Goal: Task Accomplishment & Management: Use online tool/utility

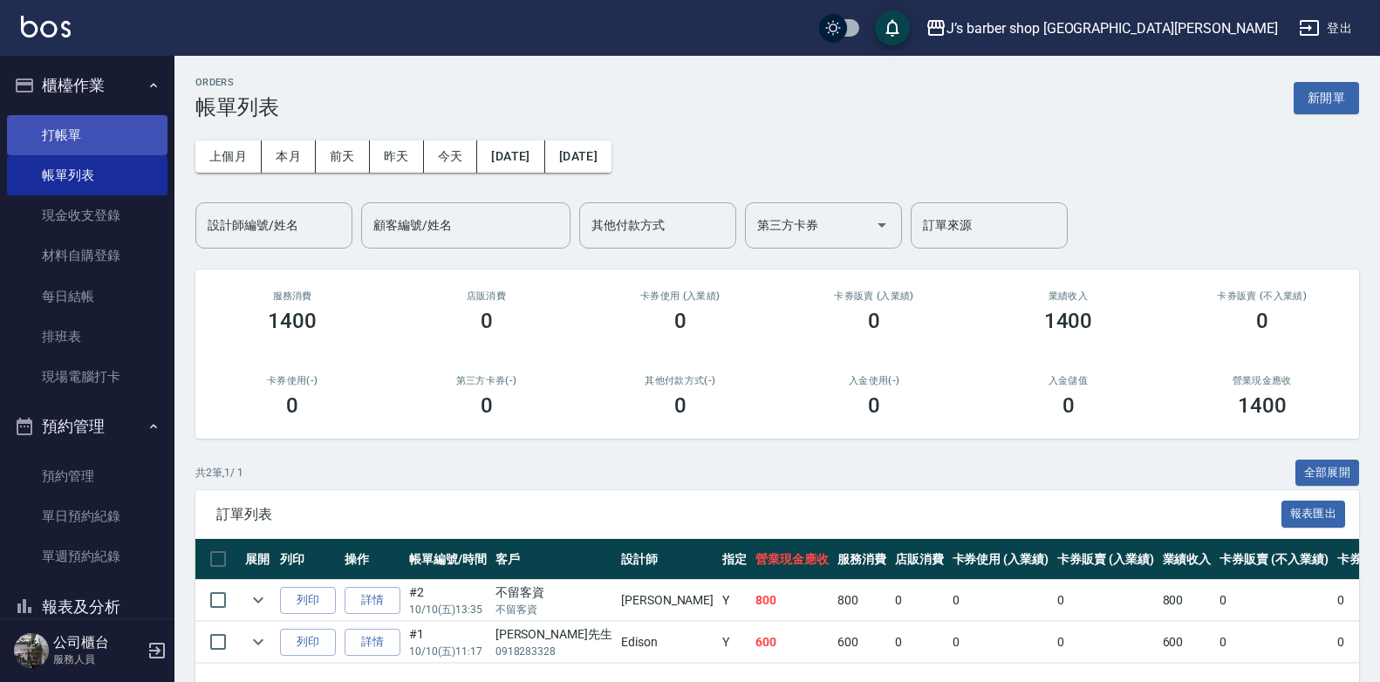
click at [62, 133] on link "打帳單" at bounding box center [87, 135] width 160 height 40
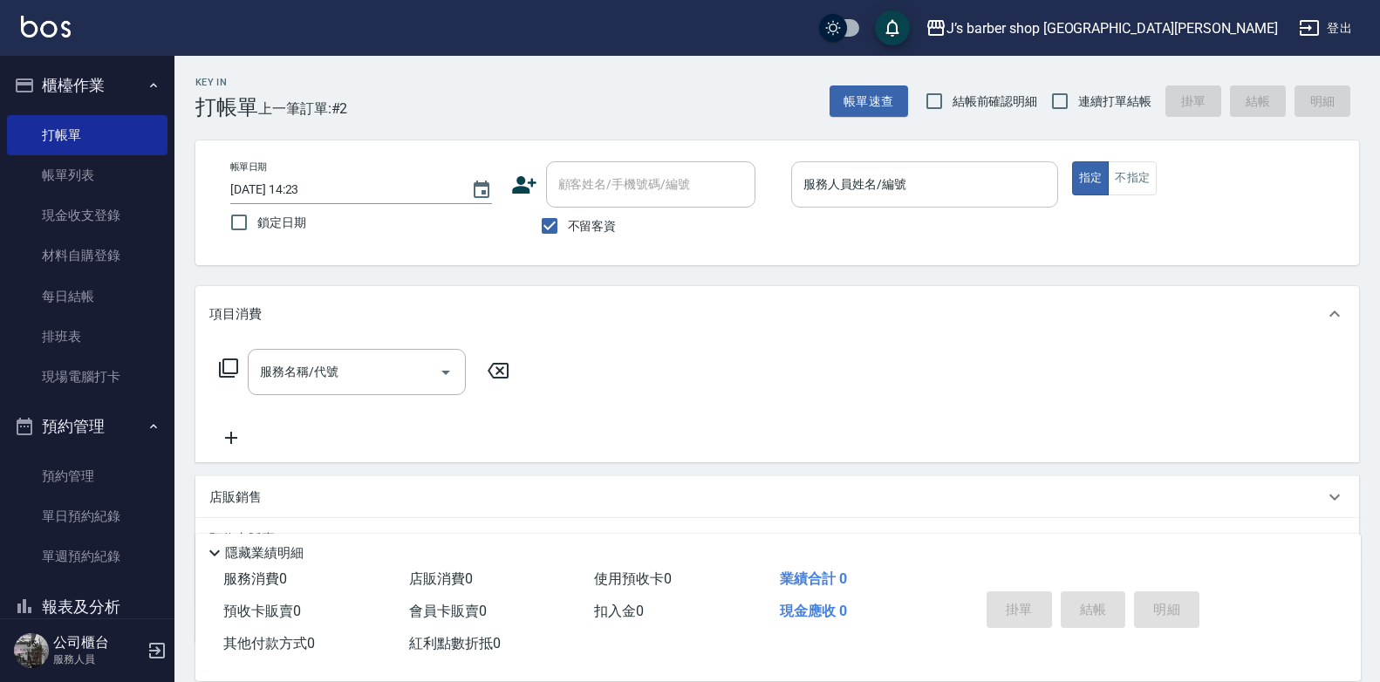
click at [818, 201] on div "服務人員姓名/編號" at bounding box center [924, 184] width 267 height 46
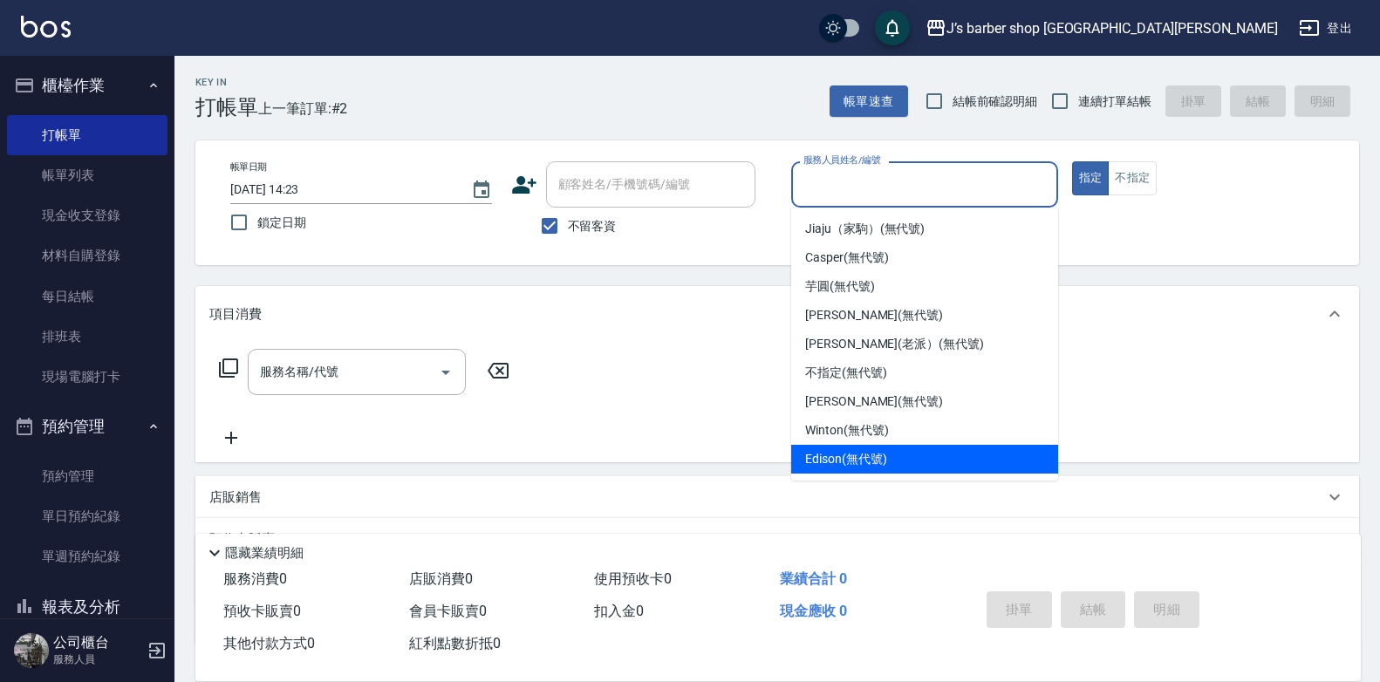
click at [873, 454] on span "Edison (無代號)" at bounding box center [845, 459] width 81 height 18
type input "Edison(無代號)"
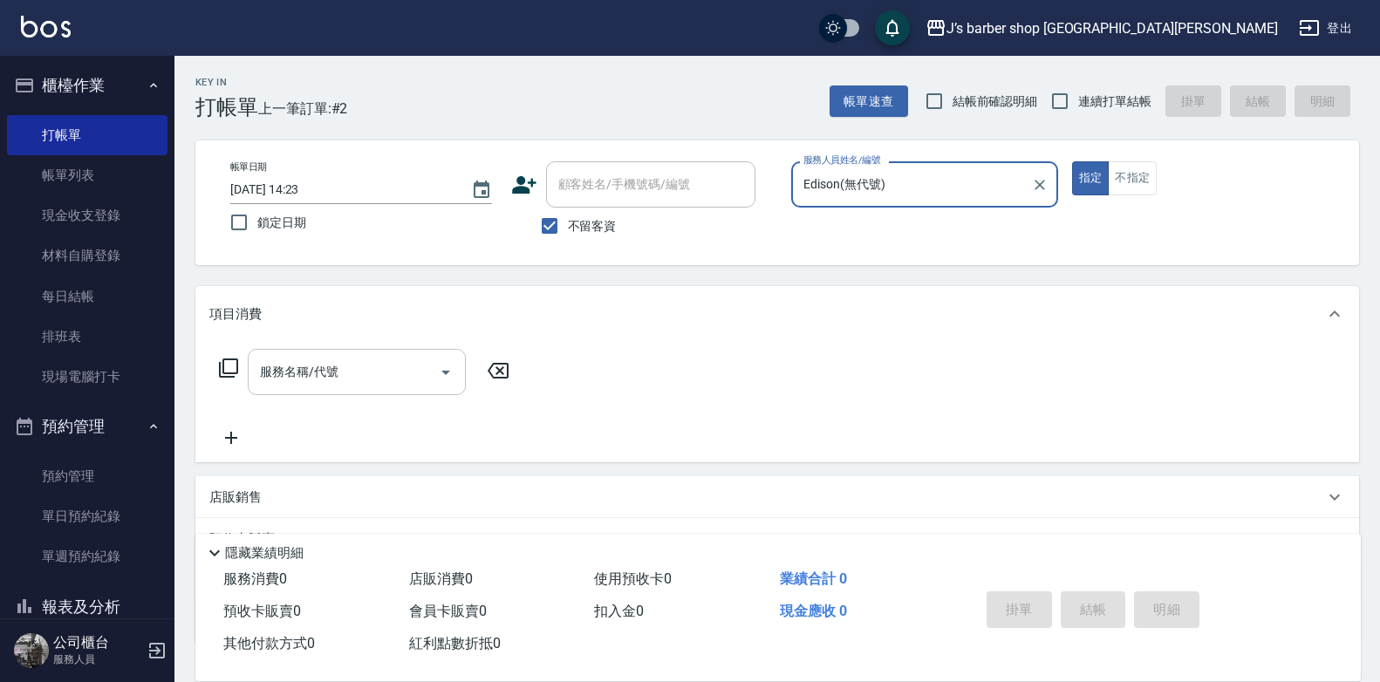
click at [323, 367] on input "服務名稱/代號" at bounding box center [344, 372] width 176 height 31
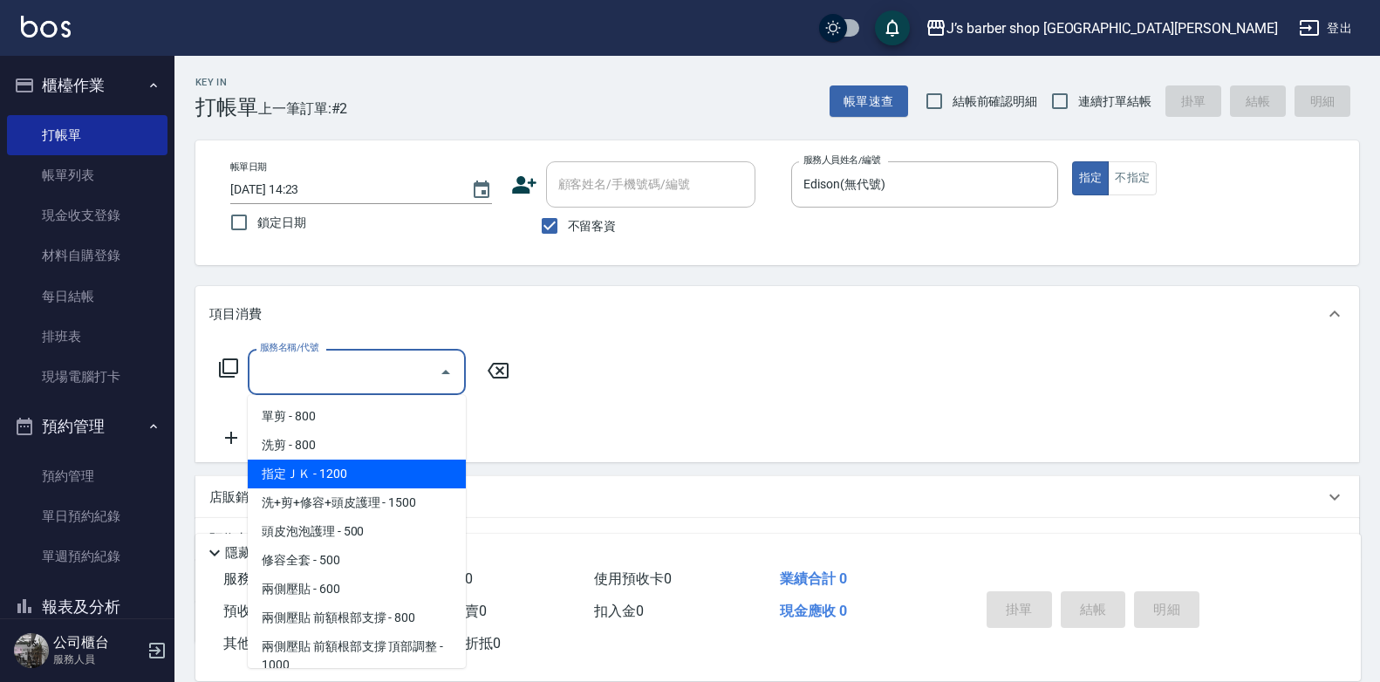
click at [365, 455] on span "洗剪 - 800" at bounding box center [357, 445] width 218 height 29
type input "洗剪(101)"
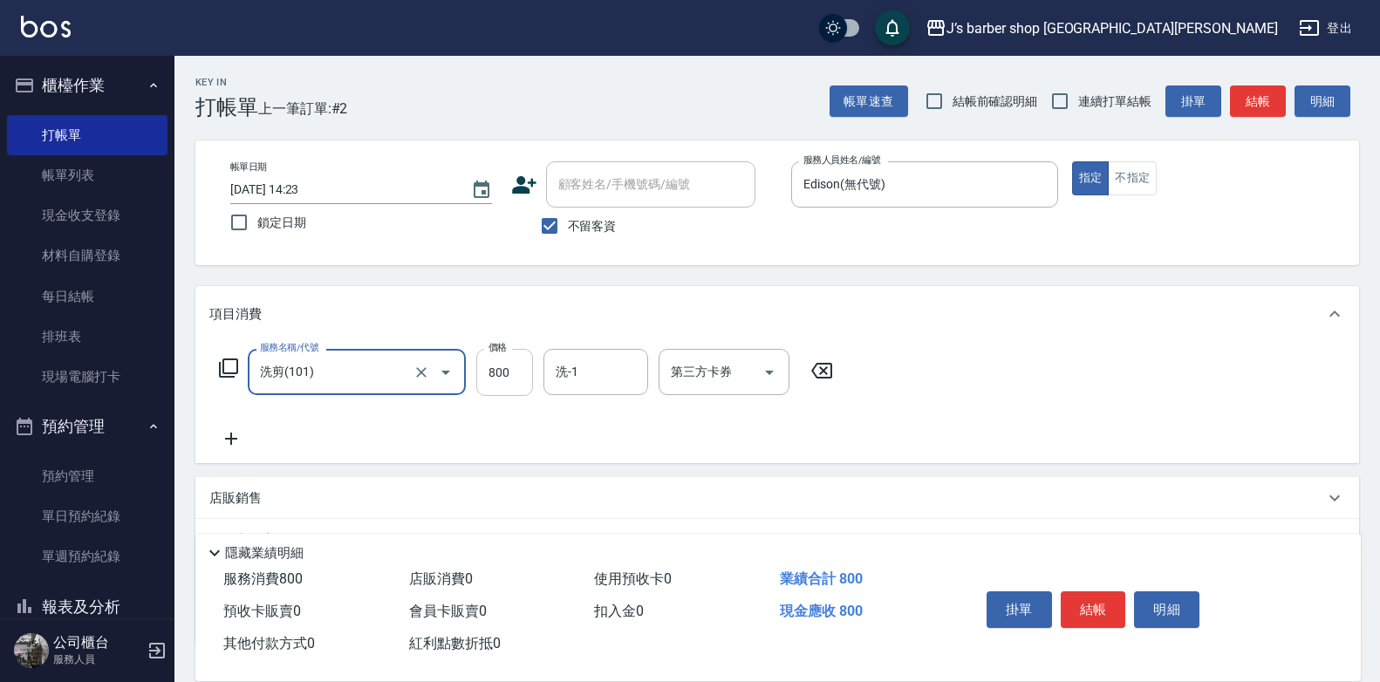
click at [480, 383] on input "800" at bounding box center [504, 372] width 57 height 47
type input "600"
click at [1098, 610] on button "結帳" at bounding box center [1093, 609] width 65 height 37
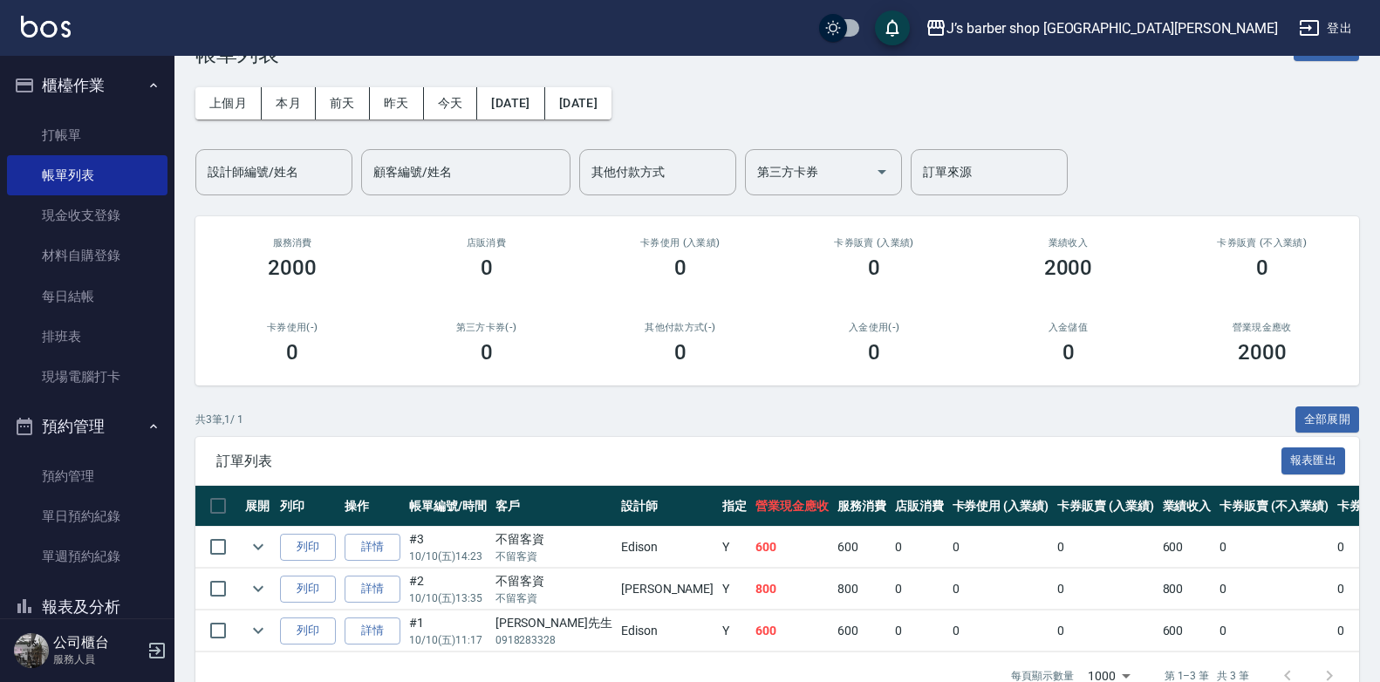
scroll to position [105, 0]
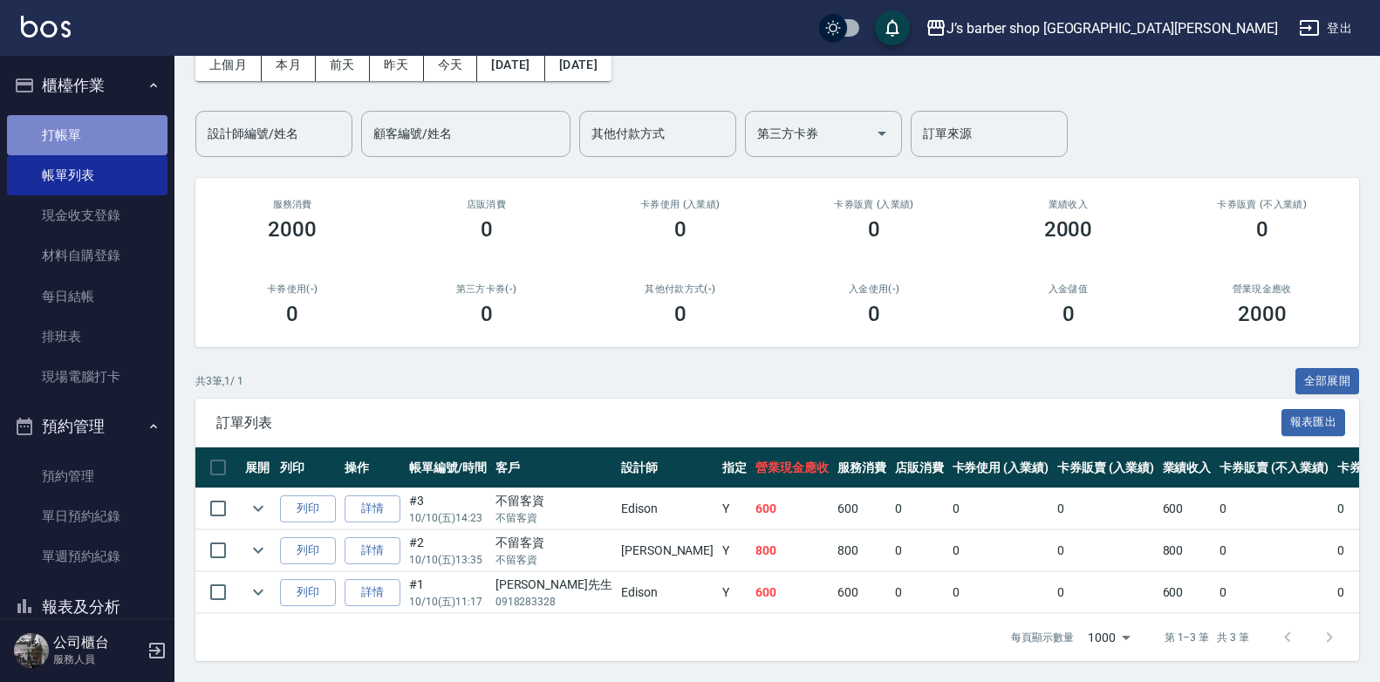
click at [115, 146] on link "打帳單" at bounding box center [87, 135] width 160 height 40
